Goal: Connect with others: Connect with others

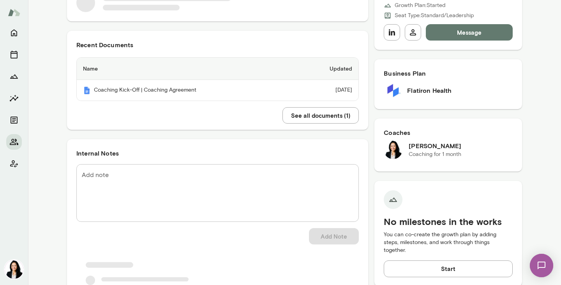
scroll to position [155, 0]
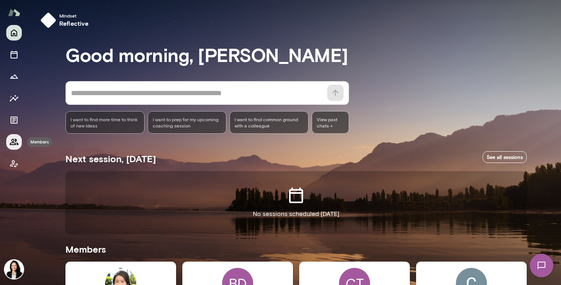
click at [18, 142] on icon "Members" at bounding box center [13, 141] width 9 height 9
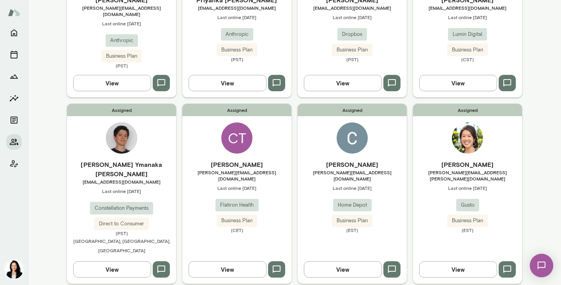
scroll to position [311, 0]
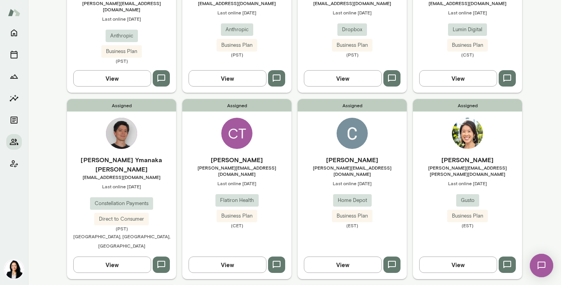
click at [232, 161] on div "Cornelius Thaiss cornelius.thaiss@flatiron.com Last online October 6 Flatiron H…" at bounding box center [236, 191] width 109 height 73
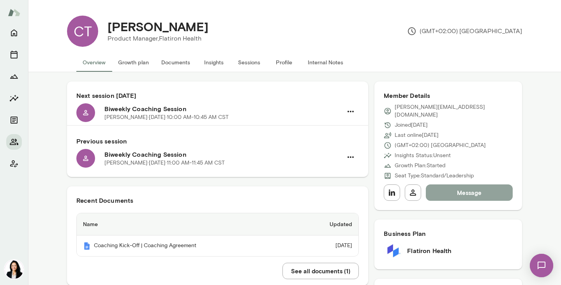
click at [460, 190] on button "Message" at bounding box center [469, 192] width 87 height 16
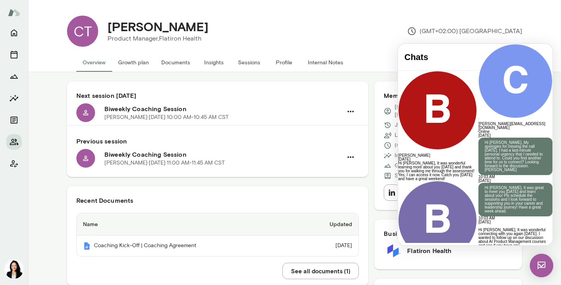
scroll to position [400, 0]
click at [479, 259] on link "(https://maven.com/marily-nika/ai-pm-bootcamp" at bounding box center [510, 263] width 63 height 8
